Goal: Task Accomplishment & Management: Use online tool/utility

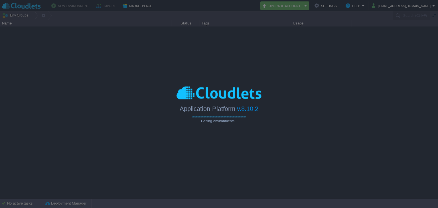
type input "Search (Ctrl+F)"
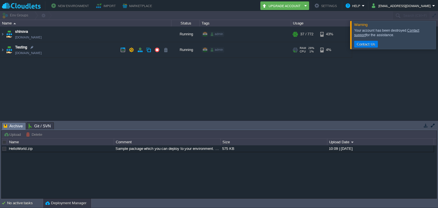
click at [77, 44] on td "Testing [DOMAIN_NAME]" at bounding box center [85, 50] width 171 height 16
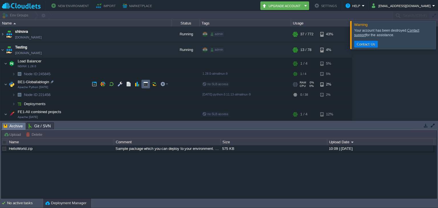
click at [142, 85] on td at bounding box center [146, 84] width 9 height 9
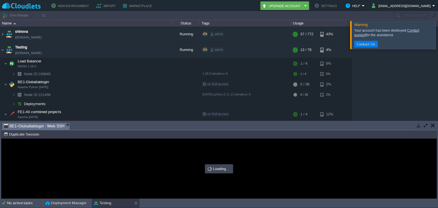
type input "#000000"
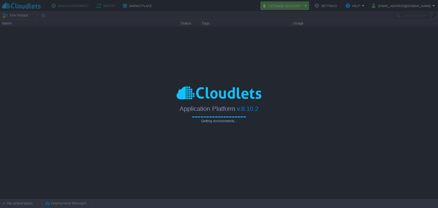
type input "Search (Ctrl+F)"
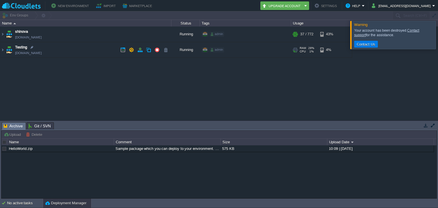
click at [98, 51] on td "Testing [DOMAIN_NAME]" at bounding box center [85, 50] width 171 height 16
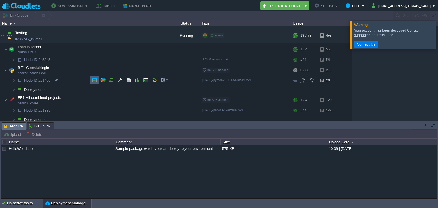
scroll to position [15, 0]
click at [61, 31] on td "Testing [DOMAIN_NAME]" at bounding box center [85, 36] width 171 height 16
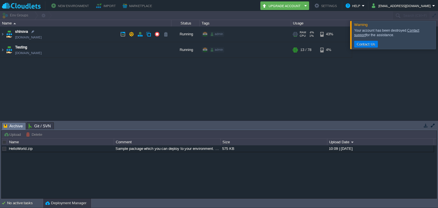
scroll to position [0, 0]
click at [68, 45] on td "Testing [DOMAIN_NAME]" at bounding box center [85, 50] width 171 height 16
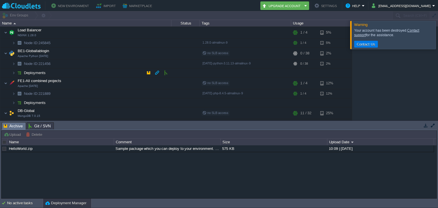
scroll to position [31, 0]
click at [69, 50] on td "BE1-Globallablogin Apache Python [DATE]" at bounding box center [85, 54] width 171 height 12
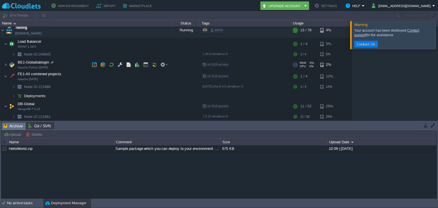
click at [57, 63] on td "BE1-Globallablogin Apache Python [DATE]" at bounding box center [85, 65] width 171 height 12
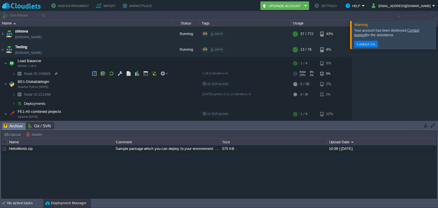
scroll to position [0, 0]
click at [131, 50] on button "button" at bounding box center [131, 49] width 5 height 5
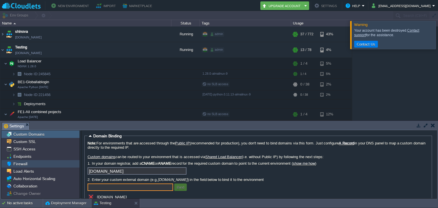
click at [28, 162] on div "Firewall" at bounding box center [40, 163] width 78 height 7
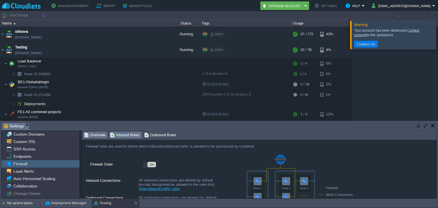
click at [121, 138] on span "Inbound Rules" at bounding box center [124, 135] width 29 height 6
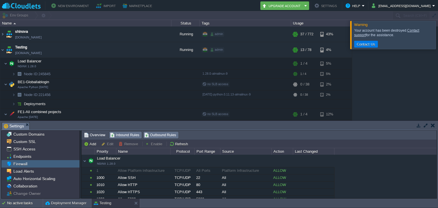
click at [154, 137] on span "Outbound Rules" at bounding box center [160, 135] width 32 height 6
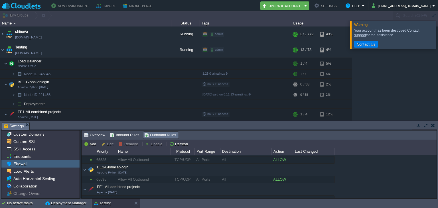
scroll to position [9, 0]
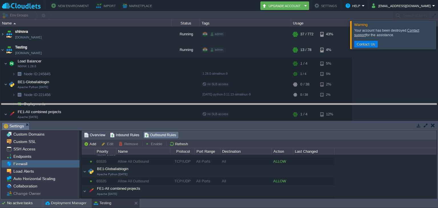
drag, startPoint x: 193, startPoint y: 123, endPoint x: 191, endPoint y: 104, distance: 19.0
click at [191, 104] on body "New Environment Import Marketplace Bonus ₹0.00 Upgrade Account Settings Help [E…" at bounding box center [219, 104] width 438 height 208
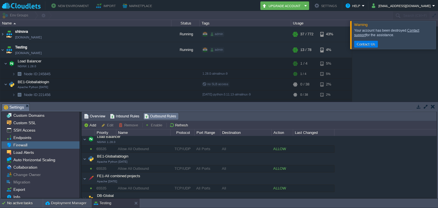
scroll to position [3, 0]
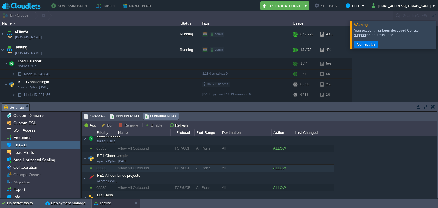
drag, startPoint x: 179, startPoint y: 165, endPoint x: 182, endPoint y: 169, distance: 5.4
click at [182, 169] on div "TCP/UDP" at bounding box center [183, 168] width 24 height 7
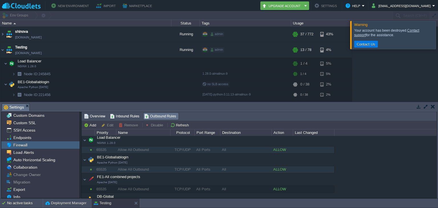
scroll to position [2, 0]
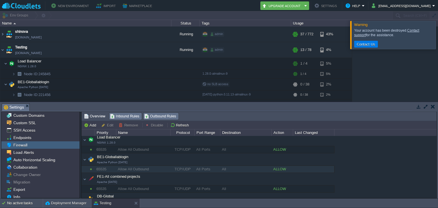
click at [120, 117] on span "Inbound Rules" at bounding box center [124, 116] width 29 height 6
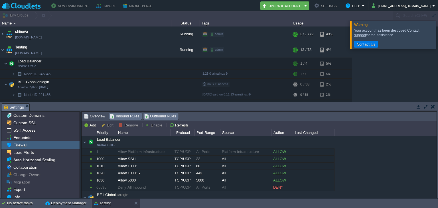
click at [164, 115] on span "Outbound Rules" at bounding box center [160, 116] width 32 height 6
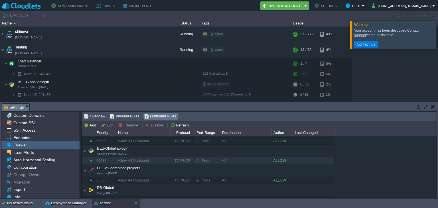
scroll to position [0, 0]
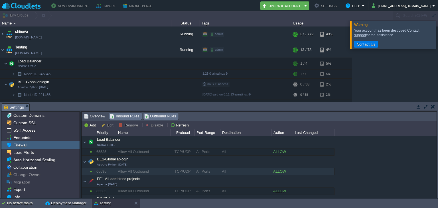
click at [130, 118] on span "Inbound Rules" at bounding box center [124, 116] width 29 height 6
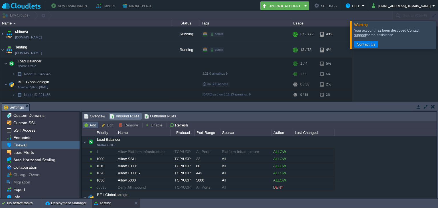
click at [93, 124] on button "Add" at bounding box center [91, 125] width 14 height 5
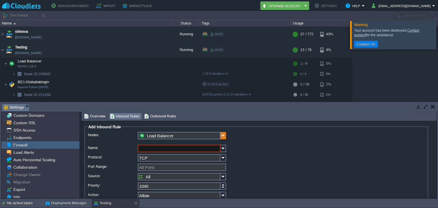
click at [225, 138] on img at bounding box center [224, 135] width 6 height 7
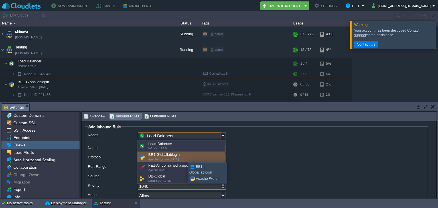
click at [183, 158] on div "BE1-Globallablogin Apache Python [DATE]" at bounding box center [182, 157] width 88 height 11
type input "BE1-Globallablogin"
type input "1260"
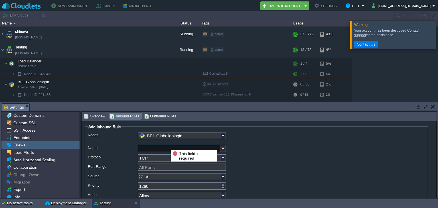
click at [167, 145] on input "Name:" at bounding box center [179, 148] width 83 height 7
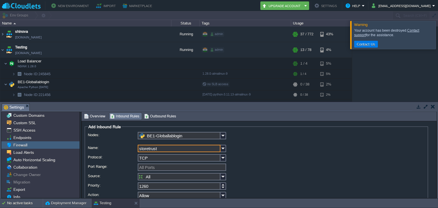
scroll to position [10, 0]
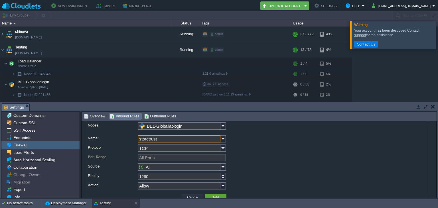
type input "storetrust"
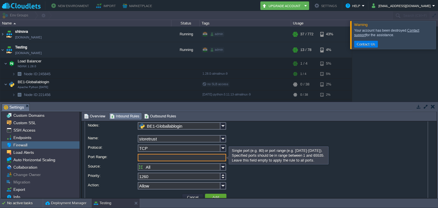
click at [193, 160] on input "Port Range:" at bounding box center [182, 157] width 88 height 7
type input "All Ports"
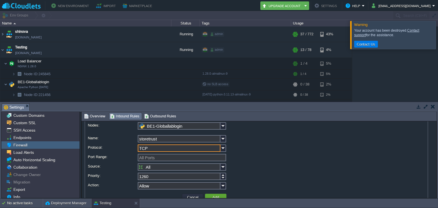
click at [218, 147] on input "TCP" at bounding box center [179, 148] width 83 height 7
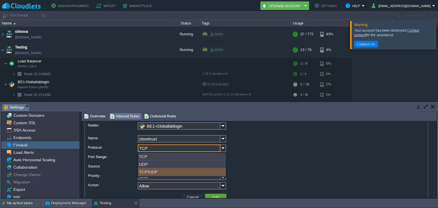
click at [209, 174] on div "TCP/UDP" at bounding box center [182, 172] width 88 height 8
type input "TCP/UDP"
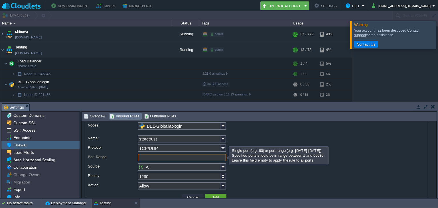
click at [179, 158] on input "Port Range:" at bounding box center [182, 157] width 88 height 7
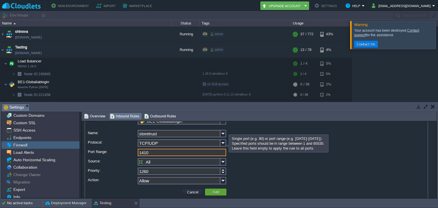
scroll to position [24, 0]
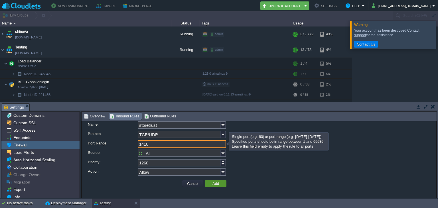
type input "1410"
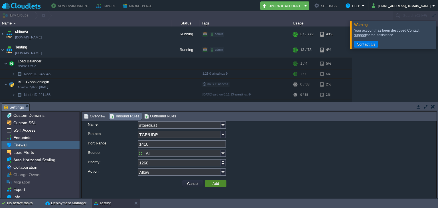
click at [214, 184] on button "Add" at bounding box center [216, 183] width 10 height 5
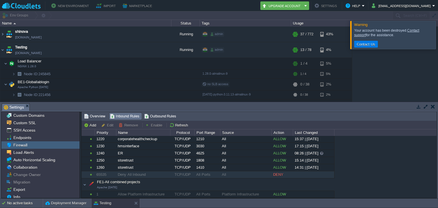
scroll to position [210, 0]
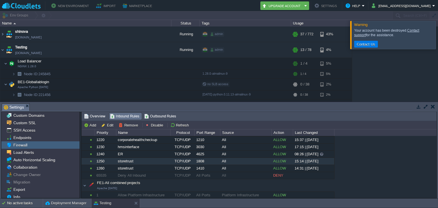
click at [199, 158] on div "1808" at bounding box center [207, 161] width 25 height 7
type input "BE1-Globallablogin"
type input "storetrust"
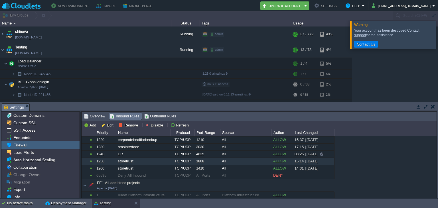
type input "TCP/UDP"
type input "1808"
type input "1250"
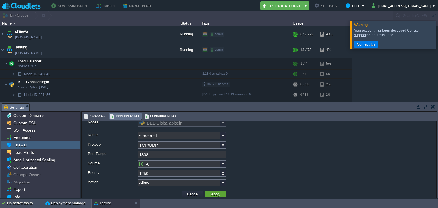
scroll to position [0, 0]
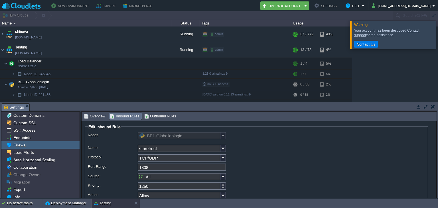
click at [115, 116] on span "Inbound Rules" at bounding box center [124, 116] width 29 height 6
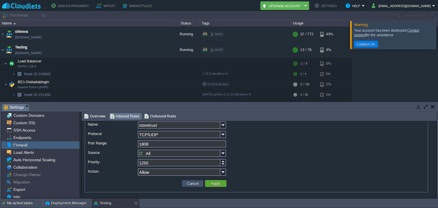
click at [197, 185] on button "Cancel" at bounding box center [192, 183] width 15 height 5
type input "TCP"
type input "All Ports"
type input "1260"
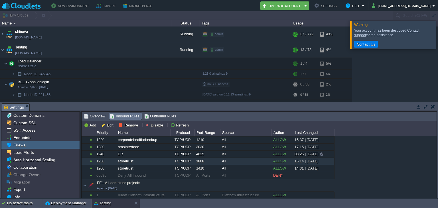
scroll to position [212, 0]
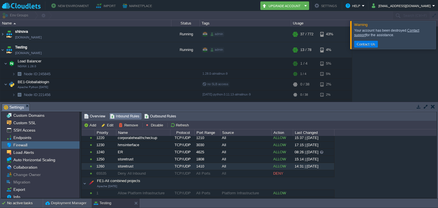
click at [183, 167] on div "TCP/UDP" at bounding box center [183, 166] width 24 height 7
type input "BE1-Globallablogin"
type input "storetrust"
type input "TCP/UDP"
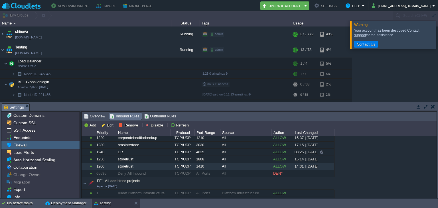
type input "1410"
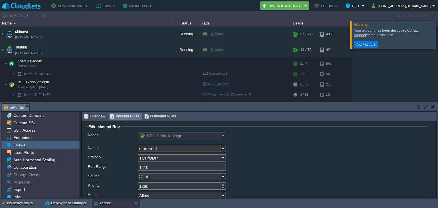
scroll to position [24, 0]
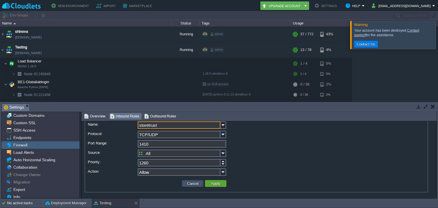
click at [193, 185] on button "Cancel" at bounding box center [192, 183] width 15 height 5
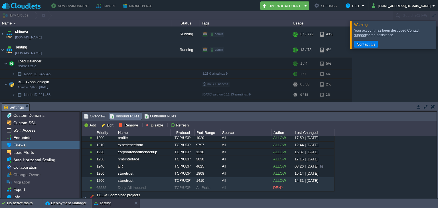
scroll to position [198, 0]
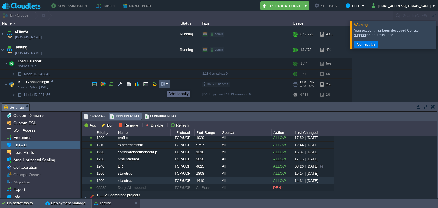
click at [163, 86] on button "button" at bounding box center [162, 84] width 5 height 5
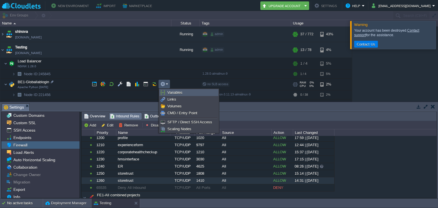
click at [170, 94] on span "Variables" at bounding box center [174, 92] width 15 height 4
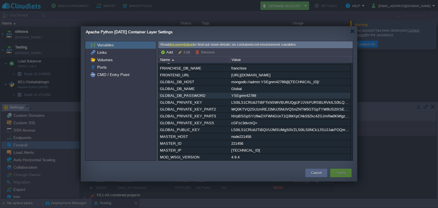
scroll to position [19, 0]
click at [316, 173] on button "Cancel" at bounding box center [316, 173] width 11 height 6
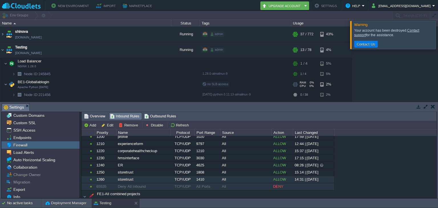
scroll to position [199, 0]
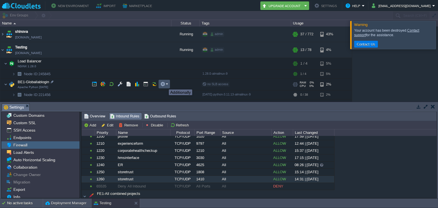
click at [165, 84] on button "button" at bounding box center [162, 84] width 5 height 5
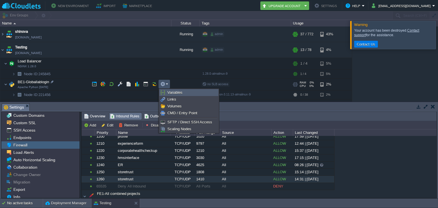
click at [167, 90] on link "Variables" at bounding box center [189, 93] width 58 height 6
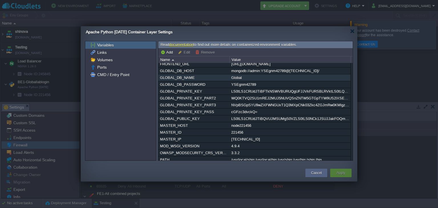
scroll to position [32, 0]
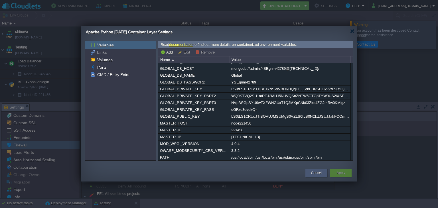
click at [319, 176] on button "Cancel" at bounding box center [316, 173] width 11 height 6
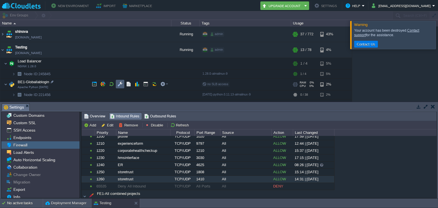
click at [119, 81] on td at bounding box center [120, 84] width 9 height 9
click at [118, 80] on td at bounding box center [120, 84] width 9 height 9
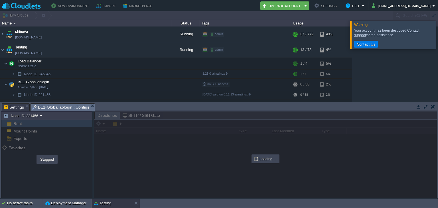
click at [92, 141] on div at bounding box center [46, 159] width 91 height 78
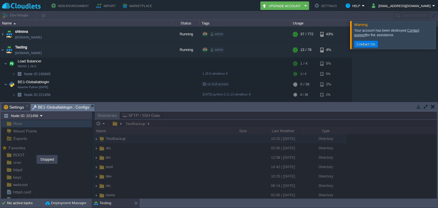
click at [46, 158] on div "Stopped" at bounding box center [47, 160] width 20 height 8
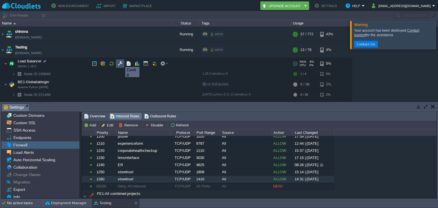
click at [121, 62] on button "button" at bounding box center [120, 63] width 5 height 5
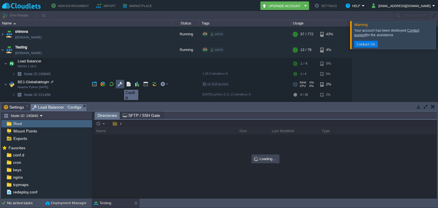
click at [120, 85] on button "button" at bounding box center [120, 84] width 5 height 5
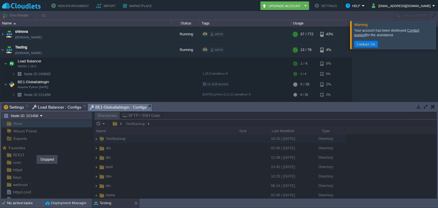
click at [144, 104] on em "BE1-Globallablogin : Configs" at bounding box center [121, 107] width 62 height 7
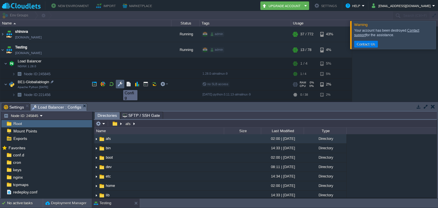
click at [119, 85] on button "button" at bounding box center [120, 84] width 5 height 5
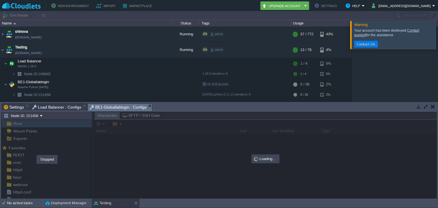
click at [48, 163] on div "Stopped" at bounding box center [47, 160] width 20 height 8
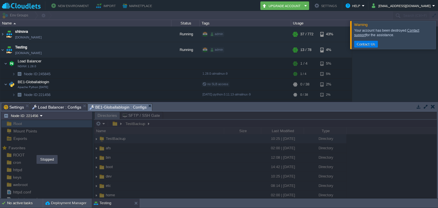
click at [42, 158] on div "Stopped" at bounding box center [47, 160] width 20 height 8
click at [79, 154] on div at bounding box center [46, 159] width 91 height 78
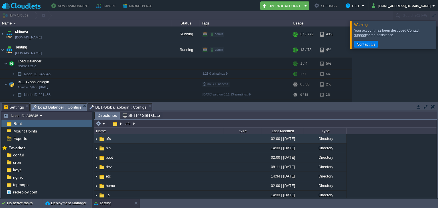
click at [56, 105] on span "Load Balancer : Configs" at bounding box center [56, 107] width 49 height 7
click at [50, 154] on div "conf.d" at bounding box center [46, 155] width 91 height 7
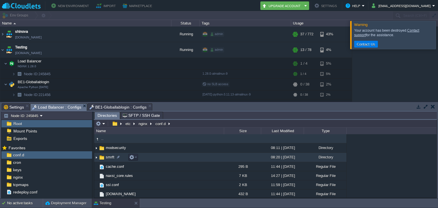
click at [113, 155] on span "smrft" at bounding box center [110, 157] width 10 height 5
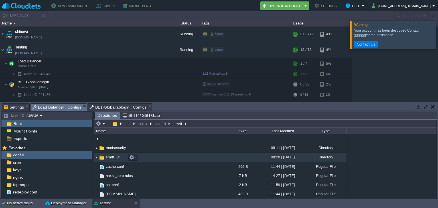
click at [113, 155] on span "smrft" at bounding box center [110, 157] width 10 height 5
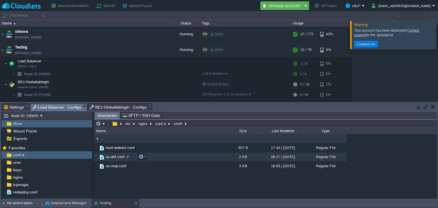
click at [118, 155] on span "us-def.conf" at bounding box center [115, 157] width 20 height 5
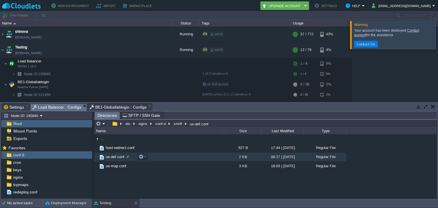
click at [118, 155] on span "us-def.conf" at bounding box center [115, 157] width 20 height 5
click at [109, 117] on span "Directories" at bounding box center [107, 115] width 19 height 7
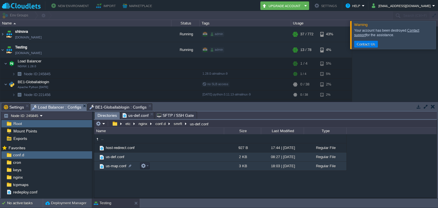
click at [108, 165] on span "us-map.conf" at bounding box center [116, 166] width 22 height 5
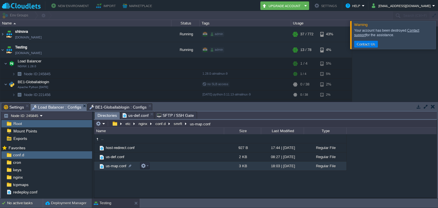
click at [108, 165] on span "us-map.conf" at bounding box center [116, 166] width 22 height 5
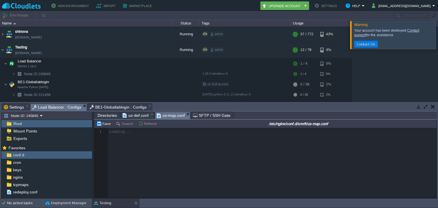
click at [103, 117] on span "Directories" at bounding box center [107, 115] width 19 height 7
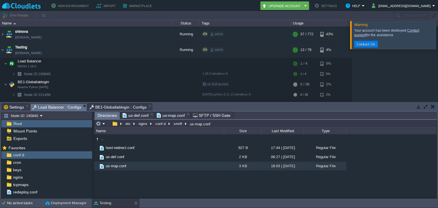
scroll to position [2, 0]
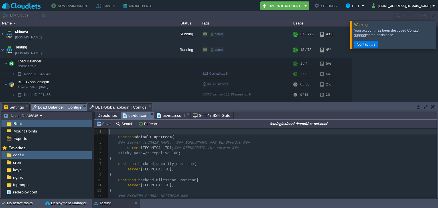
click at [130, 116] on span "us-def.conf" at bounding box center [136, 115] width 26 height 7
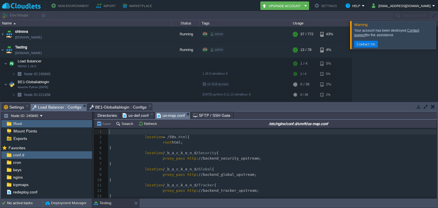
click at [165, 116] on span "us-map.conf" at bounding box center [171, 115] width 28 height 7
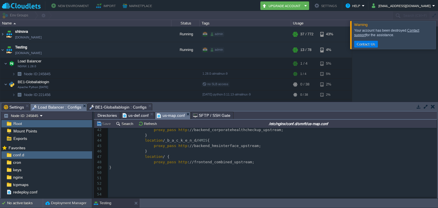
scroll to position [245, 0]
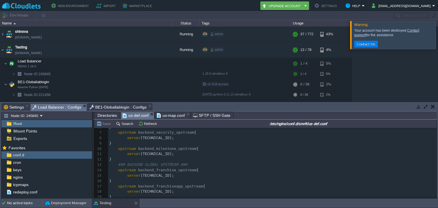
click at [136, 116] on span "us-def.conf" at bounding box center [136, 115] width 26 height 7
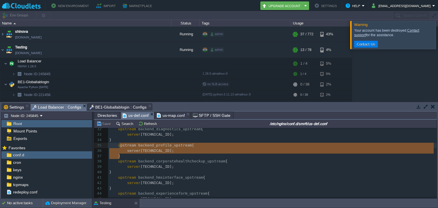
type textarea "upstream backend_profile_upstream { server [TECHNICAL_ID]; }"
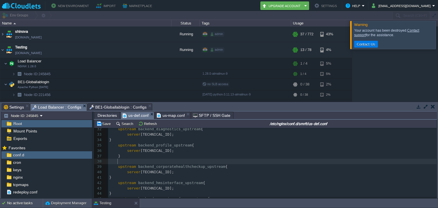
paste textarea "1020"
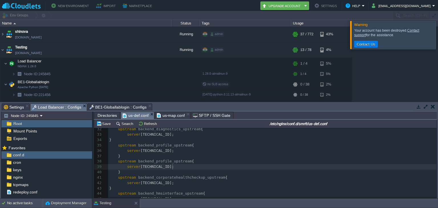
click at [173, 168] on div "xxxxxxxxxx 22 } 23 upstream backend_insurance_upstream { 24 server [TECHNICAL_I…" at bounding box center [272, 169] width 329 height 193
type textarea "1020"
type textarea "1"
type textarea "1808"
click at [167, 164] on div "xxxxxxxxxx 22 } 23 upstream backend_insurance_upstream { 24 server [TECHNICAL_I…" at bounding box center [272, 169] width 329 height 193
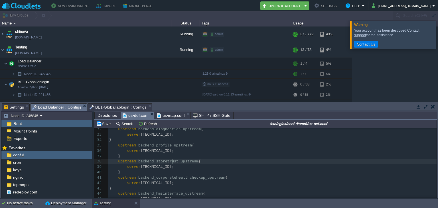
type textarea "upstream backend_storetrust"
type textarea "storetrust"
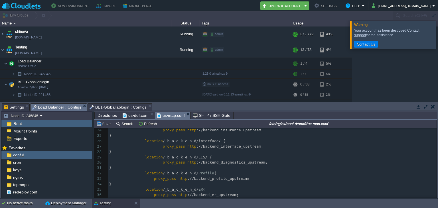
click at [169, 118] on span "us-map.conf" at bounding box center [171, 115] width 28 height 7
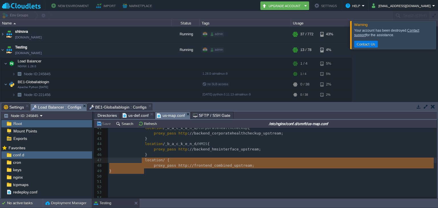
drag, startPoint x: 144, startPoint y: 173, endPoint x: 141, endPoint y: 162, distance: 11.3
type textarea "location / { proxy_pass [URL]; }"
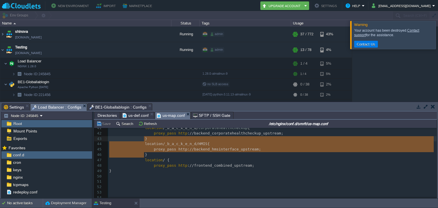
type textarea "location /_b_a_c_k_e_n_d/HMIS { proxy_pass [URL]; }"
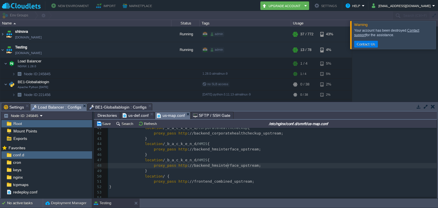
click at [228, 167] on div "xxxxxxxxxx ​ 27 proxy_pass http ://backend_interface_upstream; 28 } 29 location…" at bounding box center [272, 157] width 329 height 215
type textarea "storetrust"
click at [201, 161] on span "HMIS" at bounding box center [203, 160] width 9 height 4
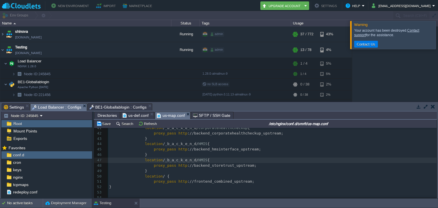
click at [199, 162] on span "HMIS" at bounding box center [203, 160] width 9 height 4
type textarea "/"
click at [249, 165] on pre "proxy_pass http ://backend_storetrust_upstream;" at bounding box center [272, 165] width 329 height 5
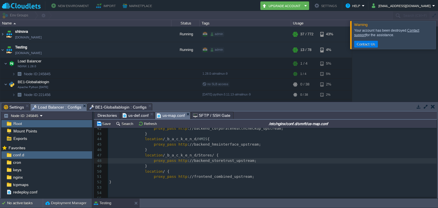
scroll to position [224, 0]
click at [98, 123] on button "Save" at bounding box center [104, 123] width 16 height 5
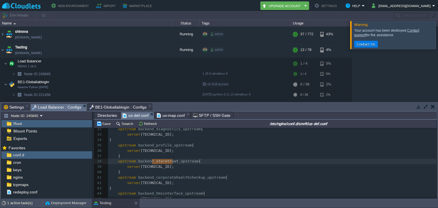
click at [130, 116] on span "us-def.conf" at bounding box center [136, 115] width 26 height 7
click at [100, 126] on button "Save" at bounding box center [104, 123] width 16 height 5
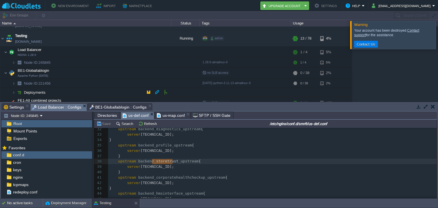
scroll to position [11, 0]
click at [32, 79] on td "Node ID: 221456" at bounding box center [85, 83] width 171 height 9
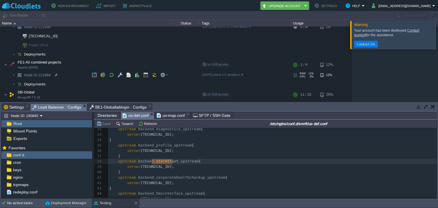
scroll to position [75, 0]
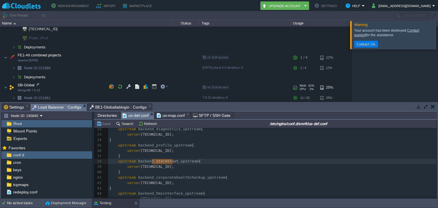
click at [43, 92] on td "DB-Global MongoDB 7.0.15" at bounding box center [85, 88] width 171 height 12
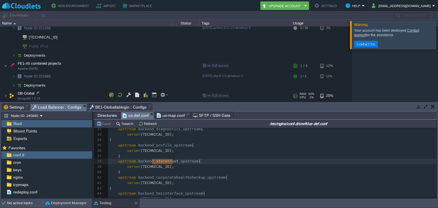
scroll to position [66, 0]
click at [43, 92] on td "DB-Global MongoDB 7.0.15" at bounding box center [85, 97] width 171 height 12
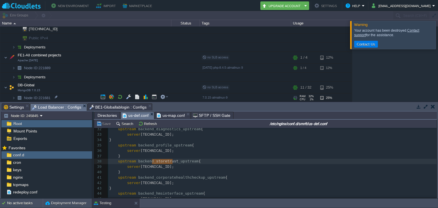
click at [28, 98] on span "Node ID:" at bounding box center [31, 98] width 15 height 4
click at [14, 98] on img at bounding box center [13, 98] width 3 height 9
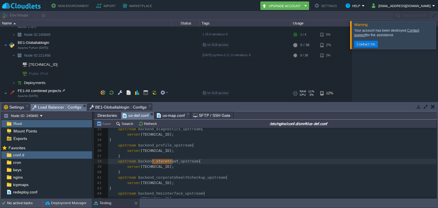
scroll to position [38, 0]
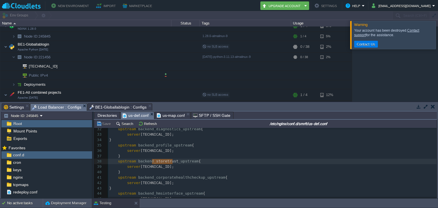
click at [42, 71] on span "Public IPv4" at bounding box center [38, 75] width 21 height 9
click at [163, 74] on button "button" at bounding box center [165, 74] width 5 height 5
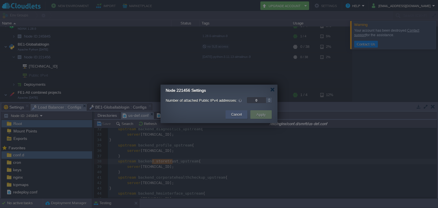
click at [233, 115] on button "Cancel" at bounding box center [236, 115] width 11 height 6
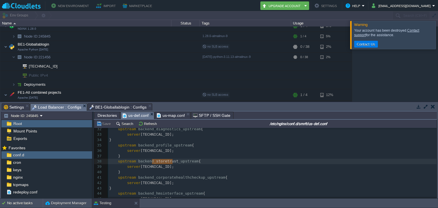
scroll to position [93, 0]
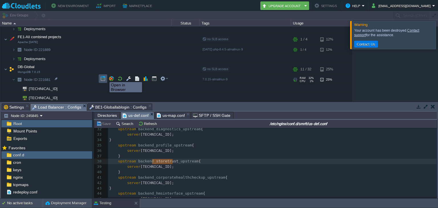
click at [105, 77] on button "button" at bounding box center [102, 78] width 5 height 5
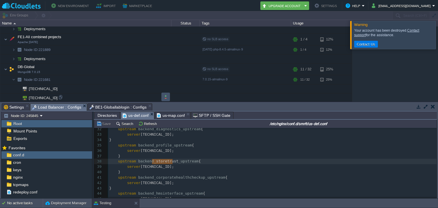
click at [165, 96] on button "button" at bounding box center [165, 96] width 5 height 5
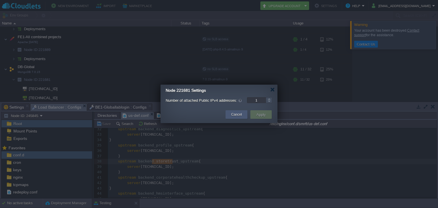
click at [235, 115] on button "Cancel" at bounding box center [236, 115] width 11 height 6
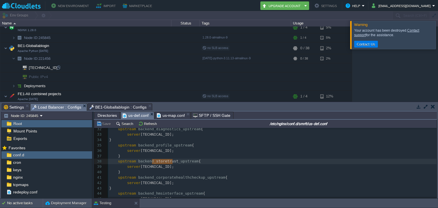
scroll to position [31, 0]
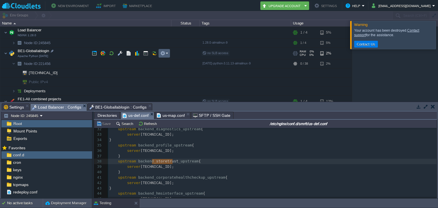
click at [160, 55] on button "button" at bounding box center [162, 53] width 5 height 5
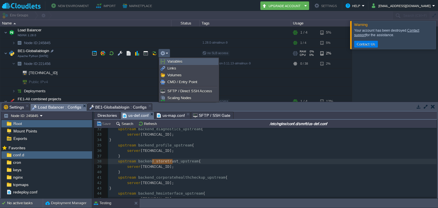
click at [182, 63] on link "Variables" at bounding box center [189, 61] width 58 height 6
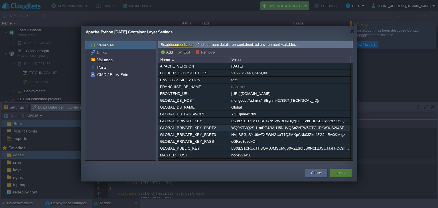
scroll to position [10, 0]
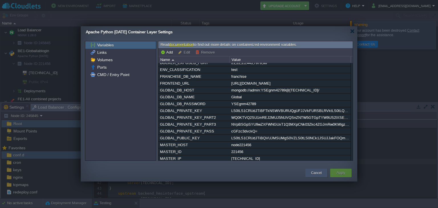
click at [315, 171] on button "Cancel" at bounding box center [316, 173] width 11 height 6
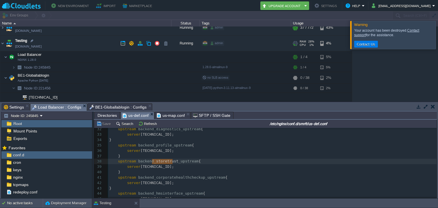
scroll to position [0, 0]
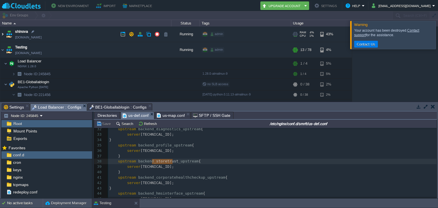
click at [2, 31] on img at bounding box center [2, 34] width 5 height 15
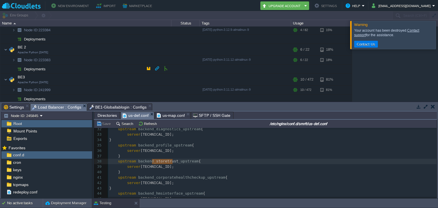
scroll to position [79, 0]
click at [146, 80] on button "button" at bounding box center [145, 78] width 5 height 5
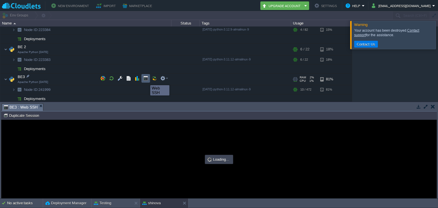
scroll to position [0, 0]
type input "#000000"
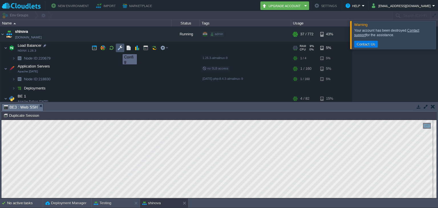
click at [118, 49] on button "button" at bounding box center [120, 47] width 5 height 5
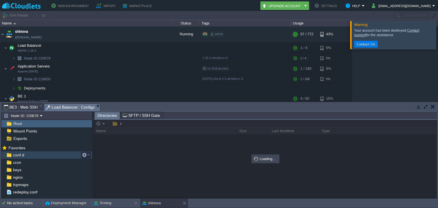
click at [29, 158] on div "conf.d" at bounding box center [46, 155] width 91 height 7
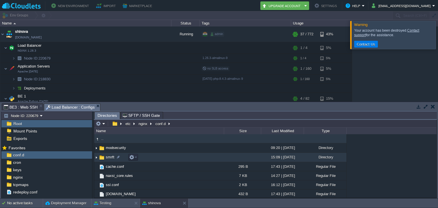
click at [110, 157] on span "smrft" at bounding box center [110, 157] width 10 height 5
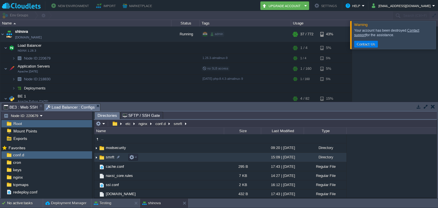
click at [110, 157] on span "smrft" at bounding box center [110, 157] width 10 height 5
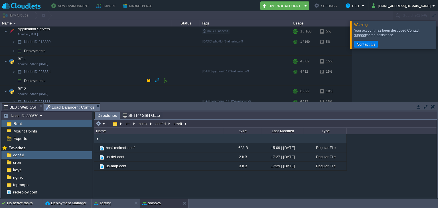
scroll to position [40, 0]
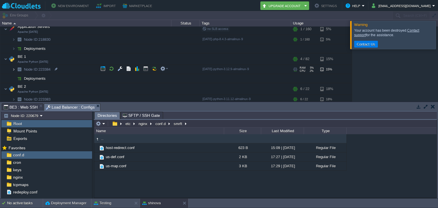
click at [13, 69] on img at bounding box center [13, 69] width 3 height 9
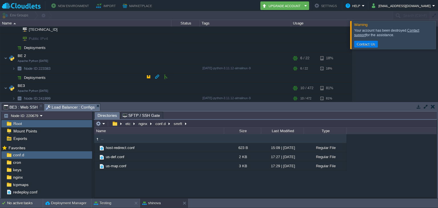
scroll to position [91, 0]
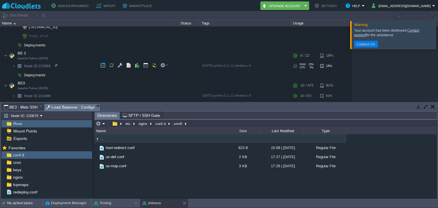
click at [16, 65] on img at bounding box center [19, 66] width 8 height 9
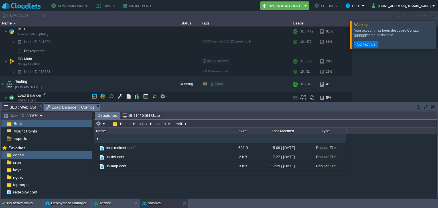
scroll to position [165, 0]
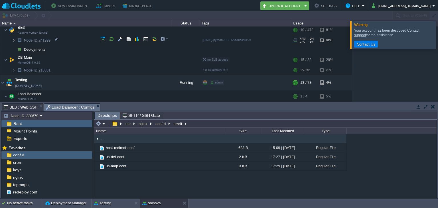
click at [13, 40] on img at bounding box center [13, 40] width 3 height 9
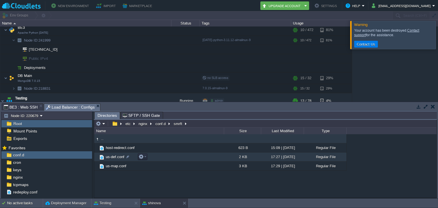
click at [110, 156] on span "us-def.conf" at bounding box center [115, 157] width 20 height 5
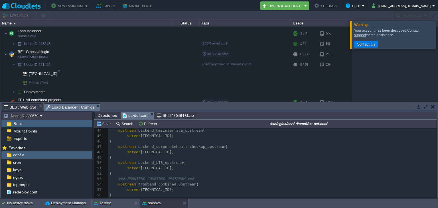
scroll to position [247, 0]
click at [143, 55] on td at bounding box center [146, 52] width 9 height 9
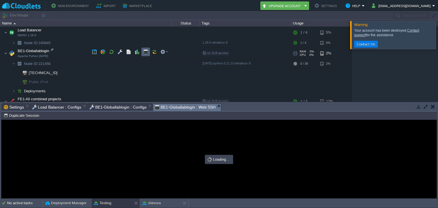
scroll to position [0, 0]
type input "#000000"
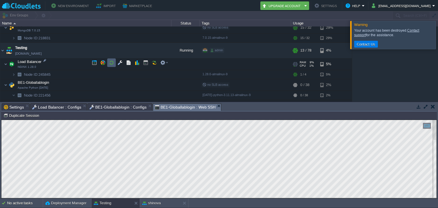
scroll to position [215, 0]
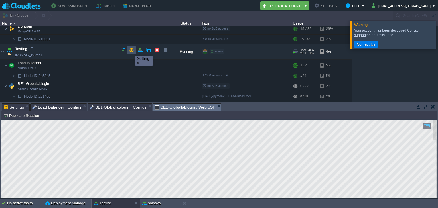
click at [131, 51] on button "button" at bounding box center [131, 50] width 5 height 5
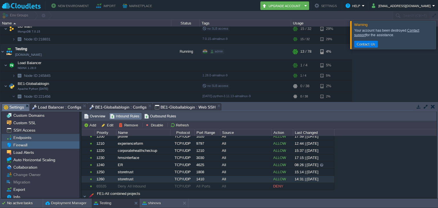
click at [30, 138] on span "Endpoints" at bounding box center [22, 137] width 20 height 5
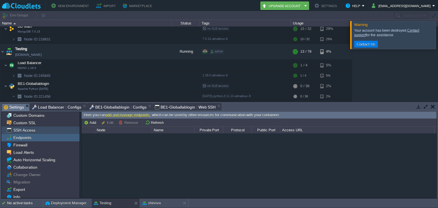
click at [32, 129] on span "SSH Access" at bounding box center [24, 130] width 24 height 5
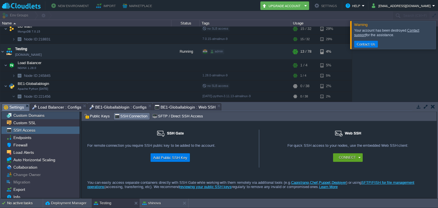
click at [33, 115] on span "Custom Domains" at bounding box center [28, 115] width 33 height 5
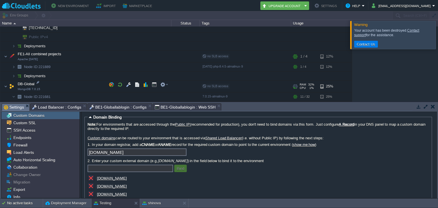
scroll to position [308, 0]
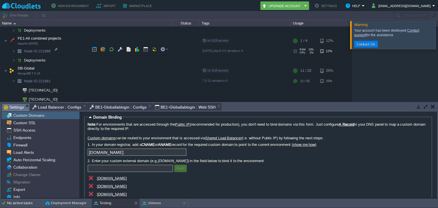
click at [11, 49] on img at bounding box center [8, 49] width 8 height 5
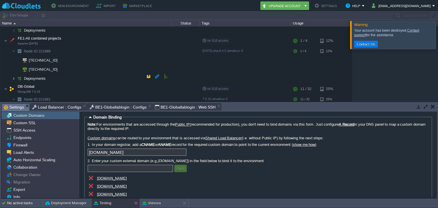
click at [14, 78] on img at bounding box center [13, 78] width 3 height 9
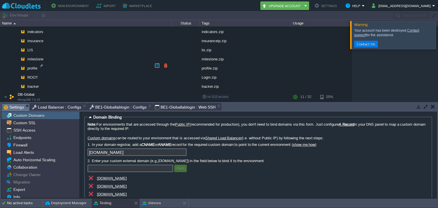
scroll to position [393, 0]
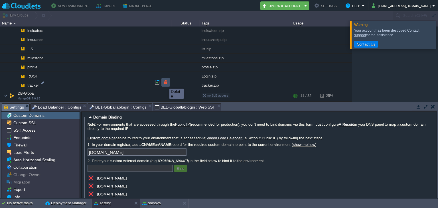
click at [165, 84] on button "button" at bounding box center [165, 82] width 5 height 5
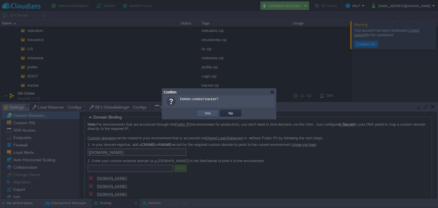
click at [206, 111] on button "Yes" at bounding box center [208, 113] width 10 height 5
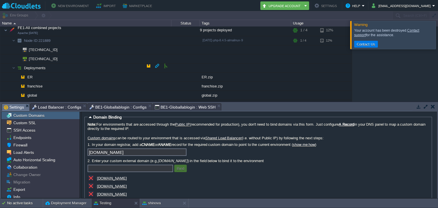
scroll to position [318, 0]
click at [147, 65] on button "button" at bounding box center [148, 66] width 5 height 5
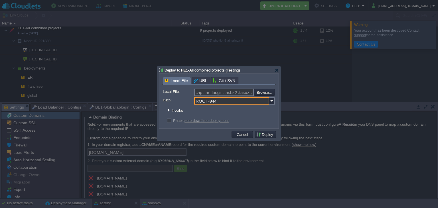
click at [220, 100] on input "ROOT-944" at bounding box center [231, 100] width 75 height 7
type input "R"
type input "tracker"
click at [257, 93] on input "file" at bounding box center [239, 92] width 72 height 7
type input "C:\fakepath\tracker.zip"
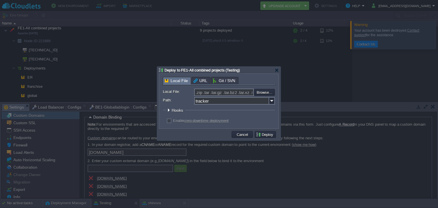
type input "tracker.zip"
click at [267, 136] on button "Deploy" at bounding box center [265, 134] width 19 height 5
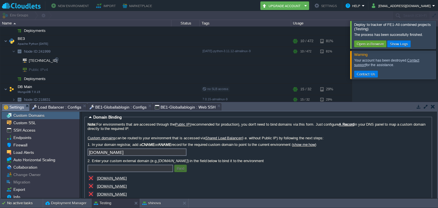
scroll to position [154, 0]
click at [145, 42] on button "button" at bounding box center [145, 40] width 5 height 5
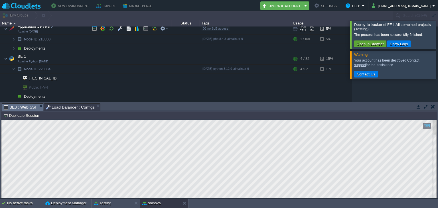
scroll to position [0, 0]
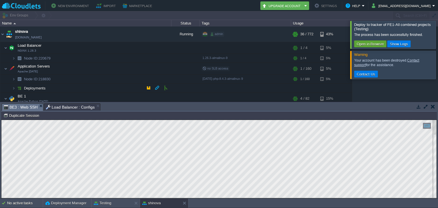
click at [46, 86] on span "Deployments" at bounding box center [34, 88] width 23 height 5
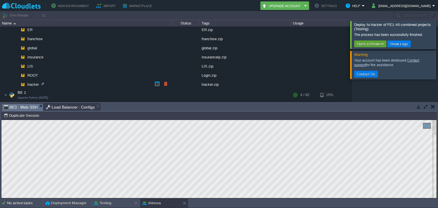
scroll to position [68, 0]
click at [167, 80] on td at bounding box center [165, 83] width 9 height 9
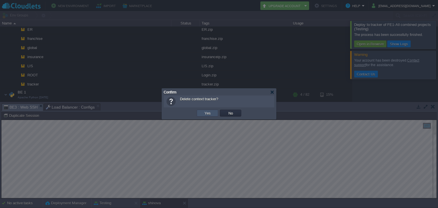
click at [203, 112] on button "Yes" at bounding box center [208, 113] width 10 height 5
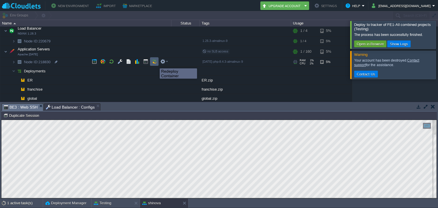
scroll to position [38, 0]
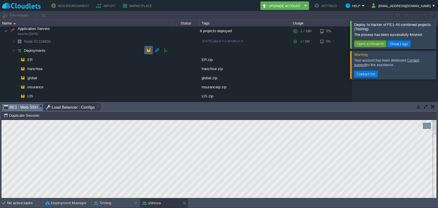
click at [146, 48] on td at bounding box center [148, 50] width 9 height 9
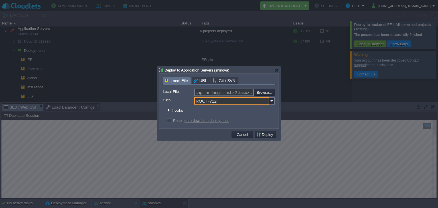
drag, startPoint x: 221, startPoint y: 104, endPoint x: 176, endPoint y: 104, distance: 45.1
click at [176, 104] on div "ROOT-712" at bounding box center [219, 100] width 112 height 7
type input "tracker"
click at [262, 94] on input "file" at bounding box center [239, 92] width 72 height 7
type input "C:\fakepath\tracker.zip"
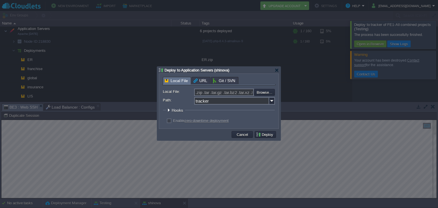
type input "tracker.zip"
click at [258, 133] on button "Deploy" at bounding box center [265, 134] width 19 height 5
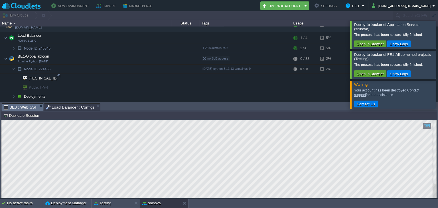
scroll to position [296, 0]
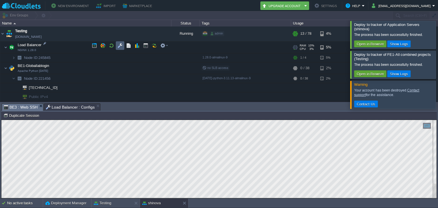
click at [116, 46] on td at bounding box center [120, 45] width 9 height 9
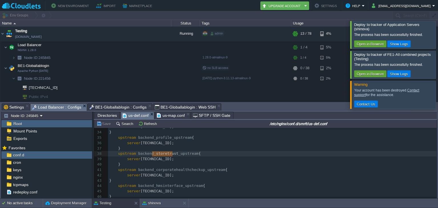
scroll to position [177, 0]
click at [130, 35] on td at bounding box center [131, 32] width 9 height 9
click at [63, 105] on span "Load Balancer : Configs" at bounding box center [56, 107] width 49 height 7
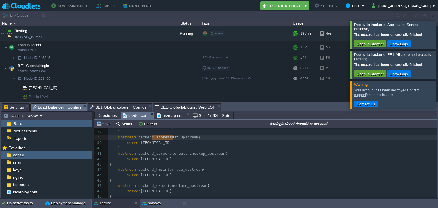
scroll to position [193, 0]
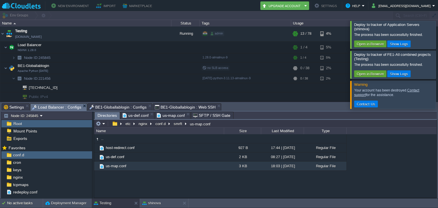
click at [100, 119] on span "Directories" at bounding box center [107, 115] width 19 height 7
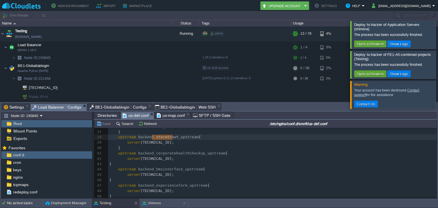
click at [132, 117] on span "us-def.conf" at bounding box center [136, 115] width 26 height 7
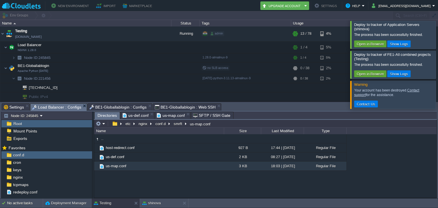
click at [111, 112] on span "Directories" at bounding box center [107, 115] width 19 height 7
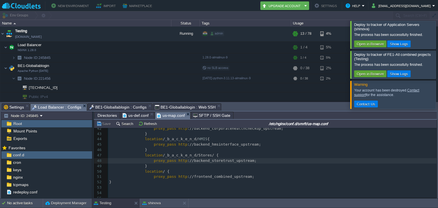
click at [166, 117] on span "us-map.conf" at bounding box center [171, 115] width 28 height 7
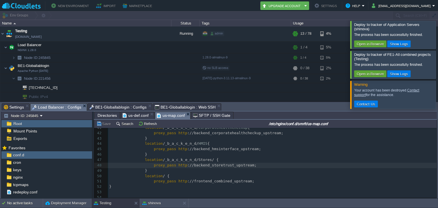
scroll to position [219, 0]
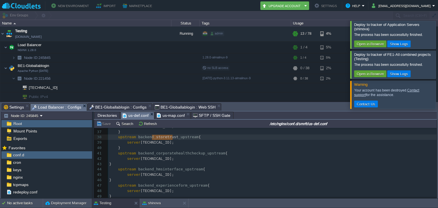
click at [135, 114] on span "us-def.conf" at bounding box center [136, 115] width 26 height 7
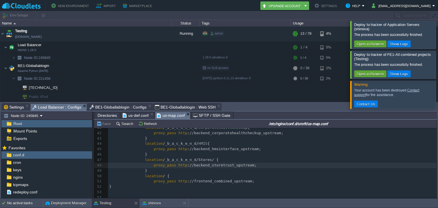
click at [164, 116] on span "us-map.conf" at bounding box center [171, 115] width 28 height 7
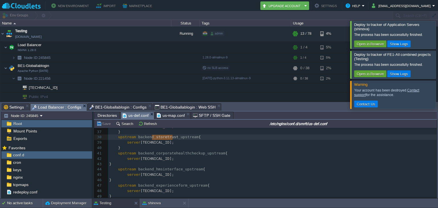
click at [142, 118] on span "us-def.conf" at bounding box center [136, 115] width 26 height 7
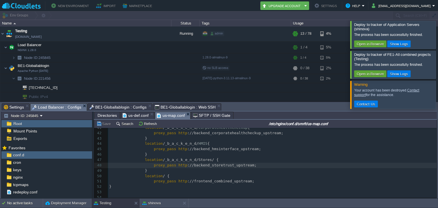
click at [174, 115] on span "us-map.conf" at bounding box center [171, 115] width 28 height 7
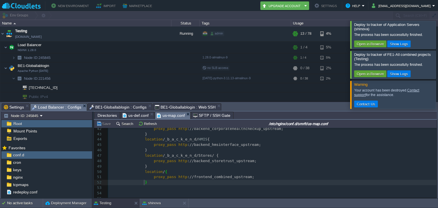
scroll to position [224, 0]
click at [108, 45] on td at bounding box center [111, 45] width 9 height 9
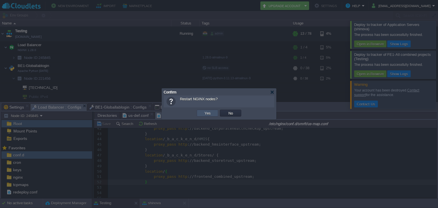
click at [204, 114] on button "Yes" at bounding box center [208, 113] width 10 height 5
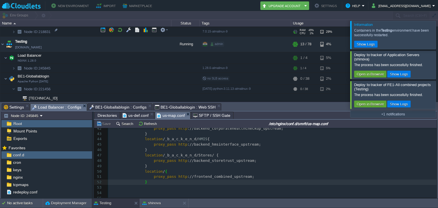
scroll to position [285, 0]
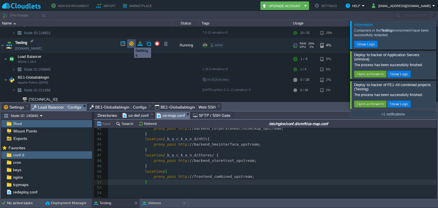
click at [130, 43] on button "button" at bounding box center [131, 43] width 5 height 5
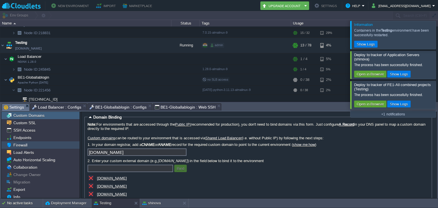
click at [28, 146] on div "Firewall" at bounding box center [40, 145] width 78 height 7
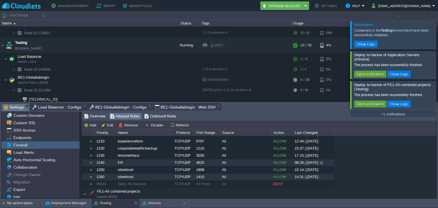
scroll to position [203, 0]
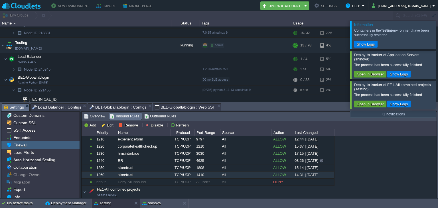
click at [108, 172] on div "1260" at bounding box center [105, 175] width 21 height 7
type input "BE1-Globallablogin"
type input "storetrust"
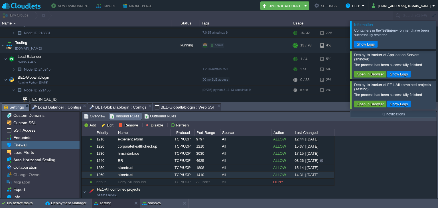
type input "TCP/UDP"
type input "1410"
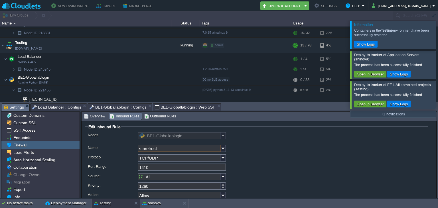
click at [108, 170] on div "1410" at bounding box center [256, 168] width 337 height 8
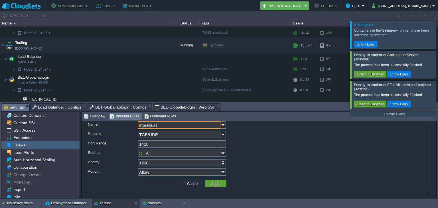
scroll to position [23, 0]
click at [188, 184] on button "Cancel" at bounding box center [192, 183] width 15 height 5
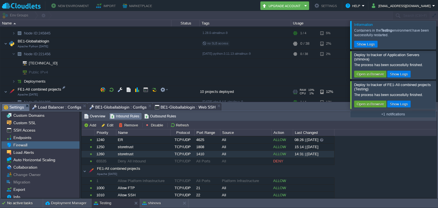
scroll to position [321, 0]
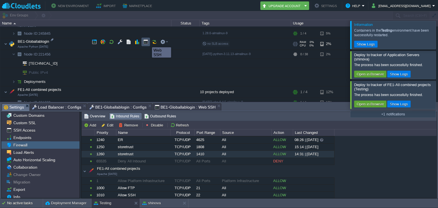
click at [148, 42] on button "button" at bounding box center [145, 41] width 5 height 5
click at [146, 43] on button "button" at bounding box center [145, 41] width 5 height 5
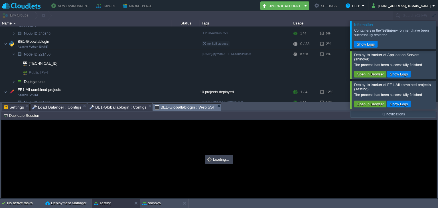
scroll to position [0, 0]
type input "#000000"
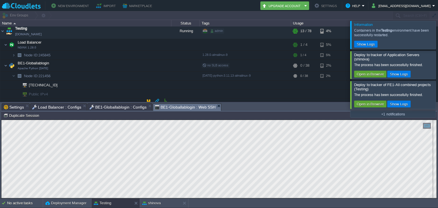
scroll to position [326, 0]
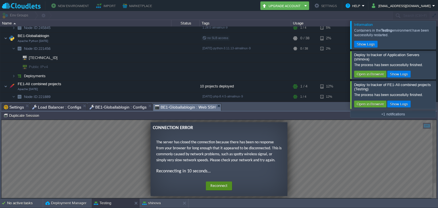
click at [225, 185] on button "Reconnect" at bounding box center [219, 186] width 26 height 9
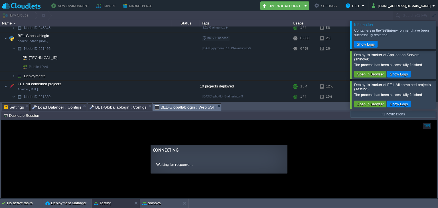
click at [225, 185] on guac-modal "Connecting Waiting for response..." at bounding box center [218, 159] width 435 height 78
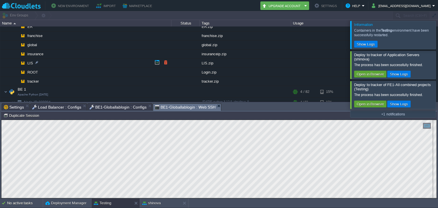
scroll to position [0, 0]
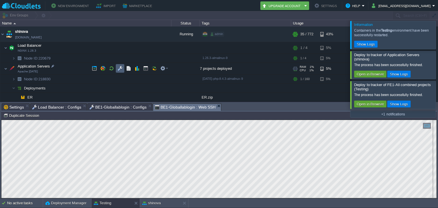
click at [120, 72] on td at bounding box center [120, 68] width 9 height 9
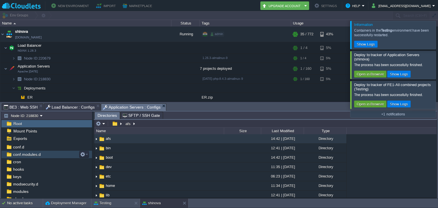
scroll to position [55, 0]
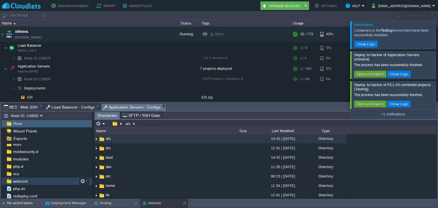
click at [40, 181] on div "webroot" at bounding box center [46, 181] width 91 height 7
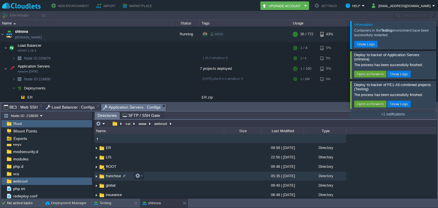
scroll to position [11, 0]
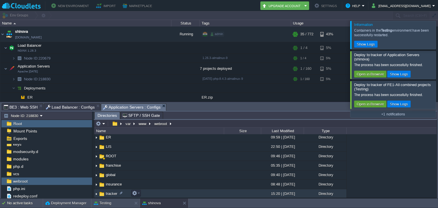
click at [110, 192] on span "tracker" at bounding box center [111, 193] width 13 height 5
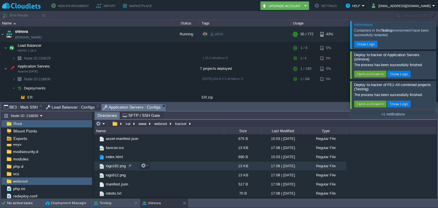
scroll to position [0, 0]
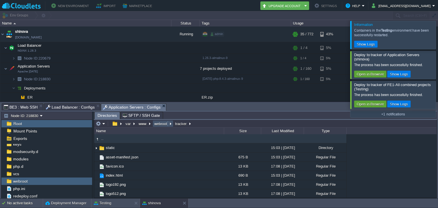
click at [159, 123] on button "webroot" at bounding box center [161, 123] width 15 height 5
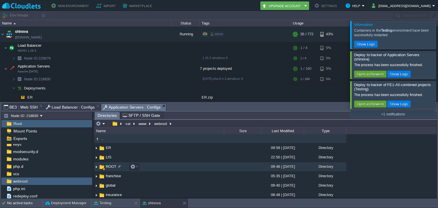
scroll to position [11, 0]
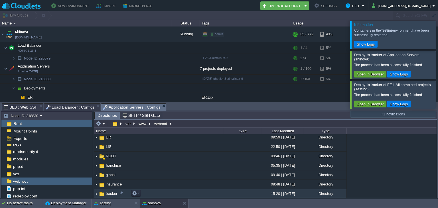
click at [106, 193] on span "tracker" at bounding box center [111, 193] width 13 height 5
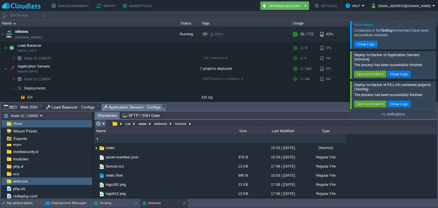
click at [101, 126] on em at bounding box center [100, 123] width 9 height 5
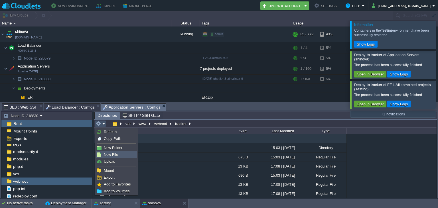
drag, startPoint x: 113, startPoint y: 151, endPoint x: 113, endPoint y: 154, distance: 3.1
click at [113, 154] on ul "Refresh Copy Path New Folder New File Upload Mount Export Add to Favorites Add …" at bounding box center [116, 161] width 43 height 67
click at [113, 154] on span "New File" at bounding box center [111, 155] width 14 height 4
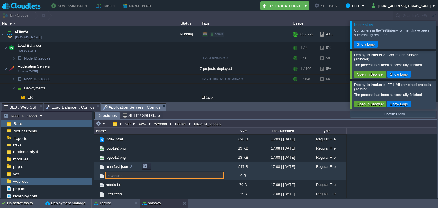
type input ".htaccess"
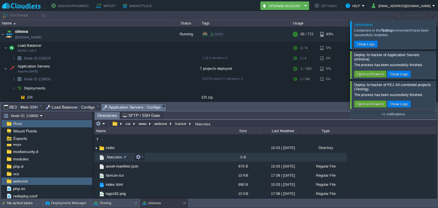
click at [111, 157] on span ".htaccess" at bounding box center [114, 157] width 18 height 5
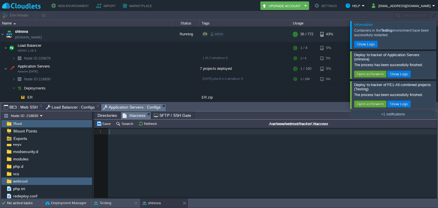
scroll to position [2, 0]
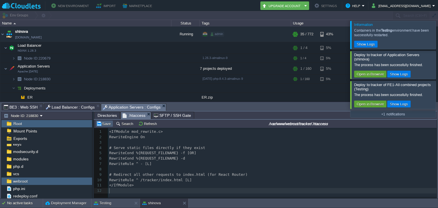
click at [102, 121] on button "Save" at bounding box center [104, 123] width 16 height 5
drag, startPoint x: 102, startPoint y: 121, endPoint x: 122, endPoint y: 160, distance: 43.5
click at [122, 160] on div "Save Search Refresh /var/www/webroot/tracker/.htaccess xxxxxxxxxx 12 1 <IfModul…" at bounding box center [265, 159] width 343 height 78
